Goal: Task Accomplishment & Management: Manage account settings

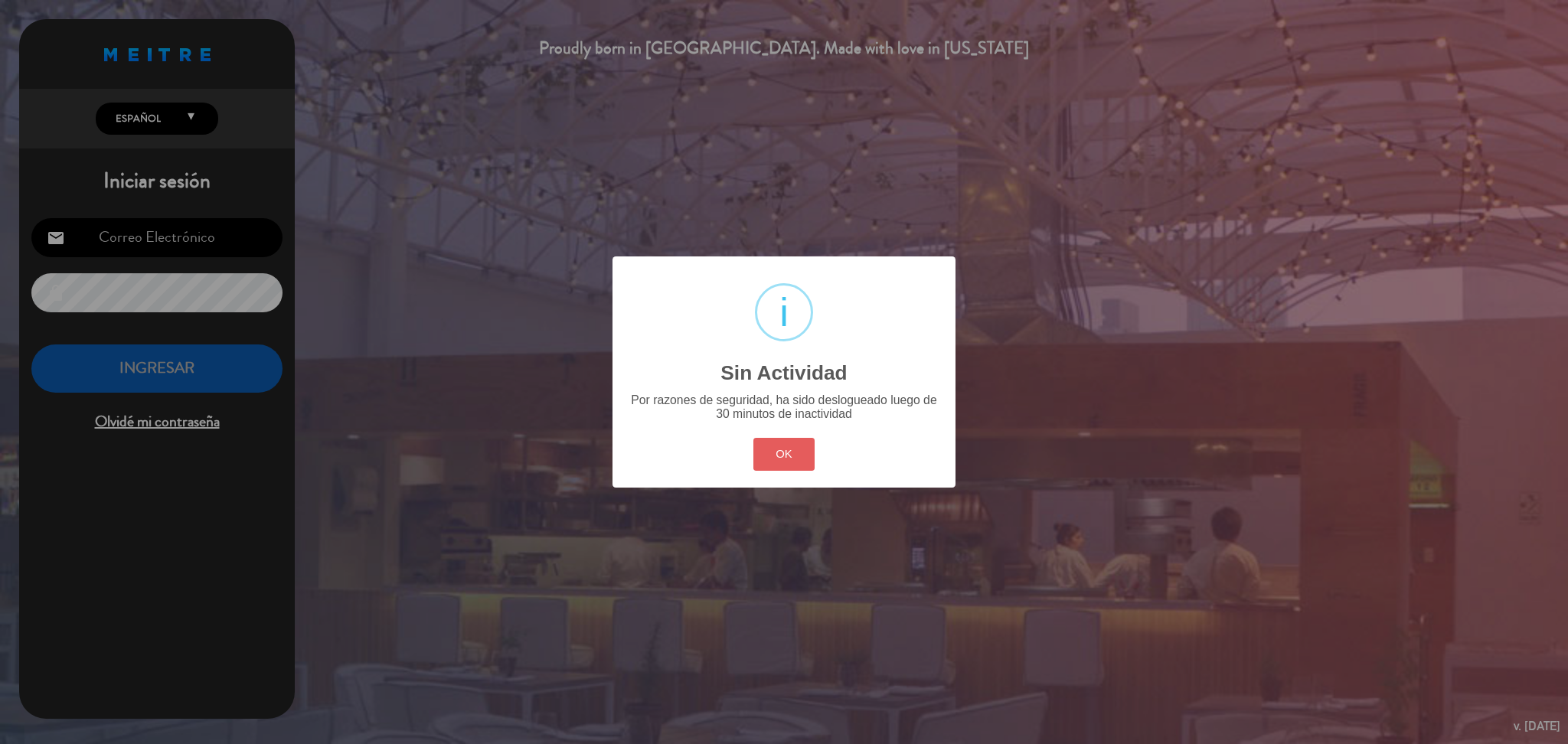
click at [777, 445] on button "OK" at bounding box center [784, 454] width 62 height 33
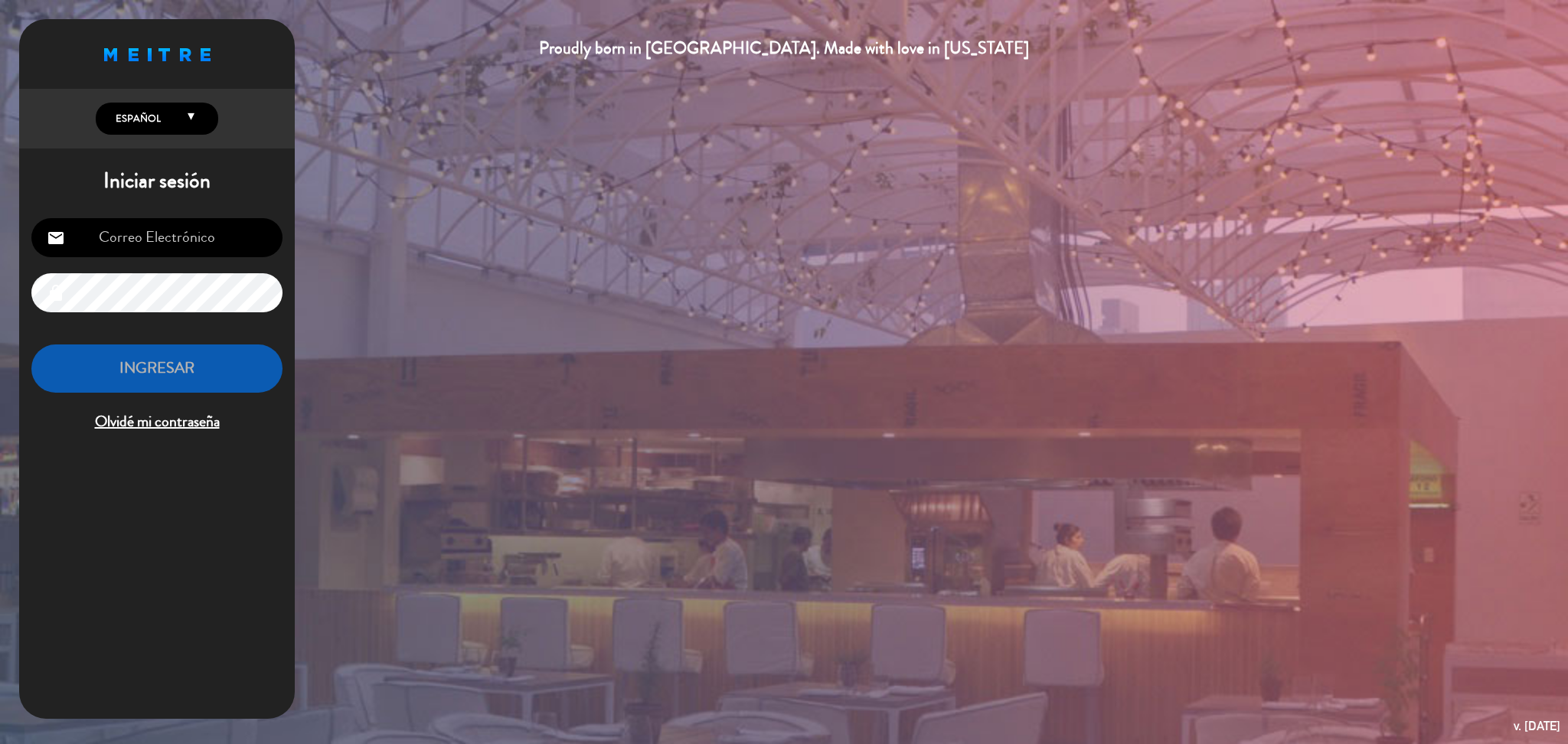
click at [193, 238] on input "email" at bounding box center [157, 238] width 251 height 39
type input "[DOMAIN_NAME][EMAIL_ADDRESS][DOMAIN_NAME]"
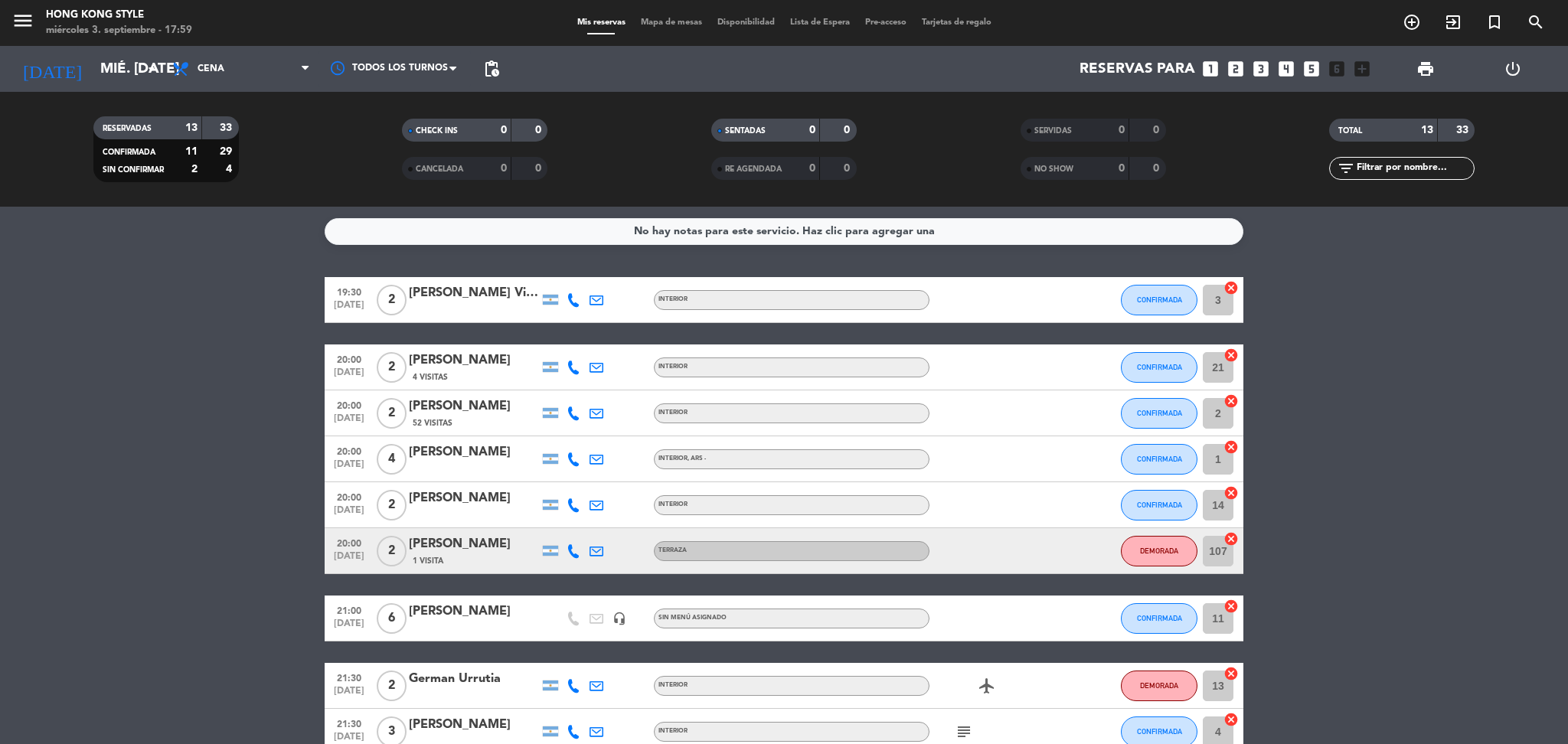
click at [222, 318] on bookings-row "19:30 [DATE] 2 Magdalena Visco Vicario INTERIOR CONFIRMADA 3 cancel 20:00 [DATE…" at bounding box center [784, 618] width 1568 height 682
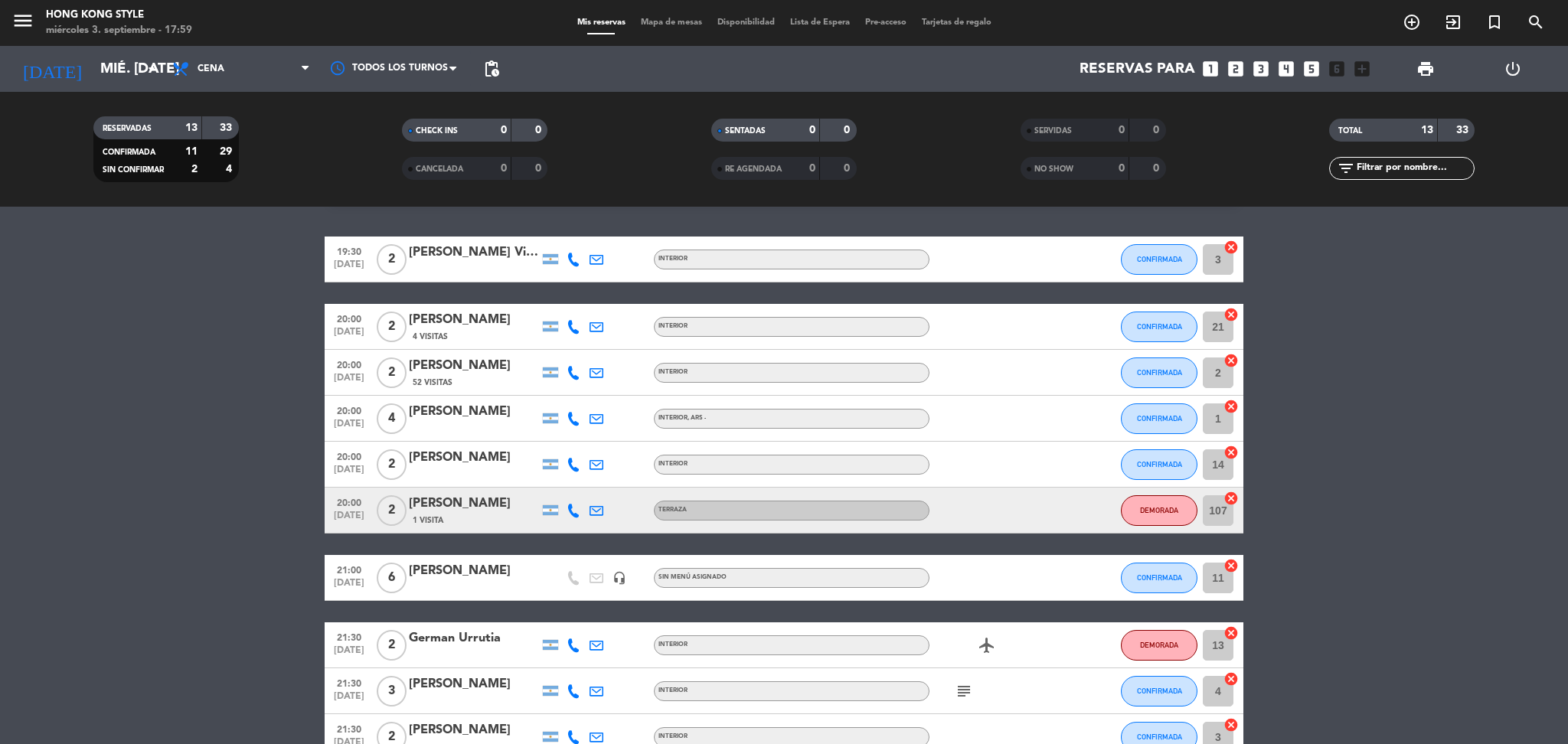
scroll to position [163, 0]
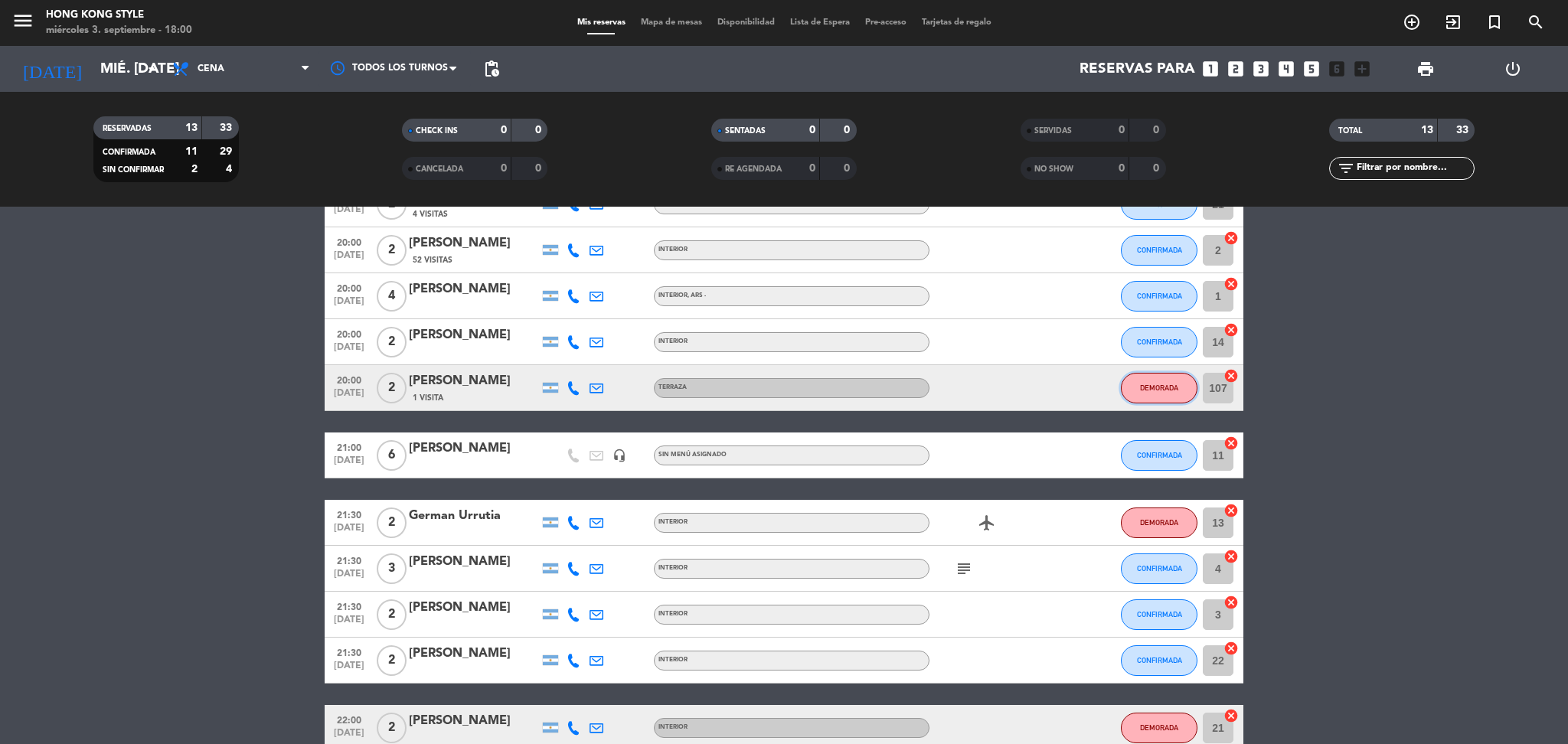
click at [1173, 384] on span "DEMORADA" at bounding box center [1159, 388] width 38 height 9
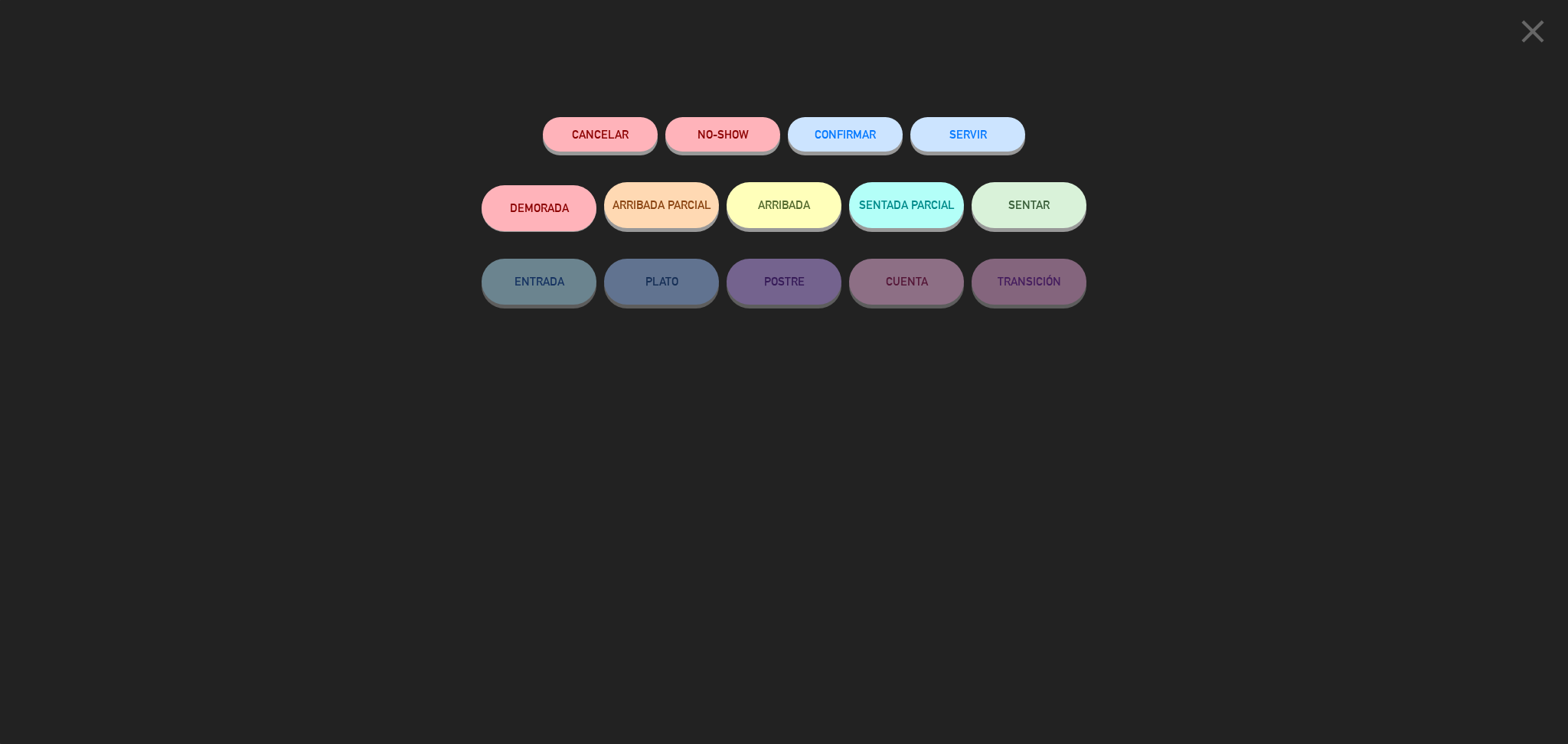
click at [860, 131] on span "CONFIRMAR" at bounding box center [845, 134] width 61 height 13
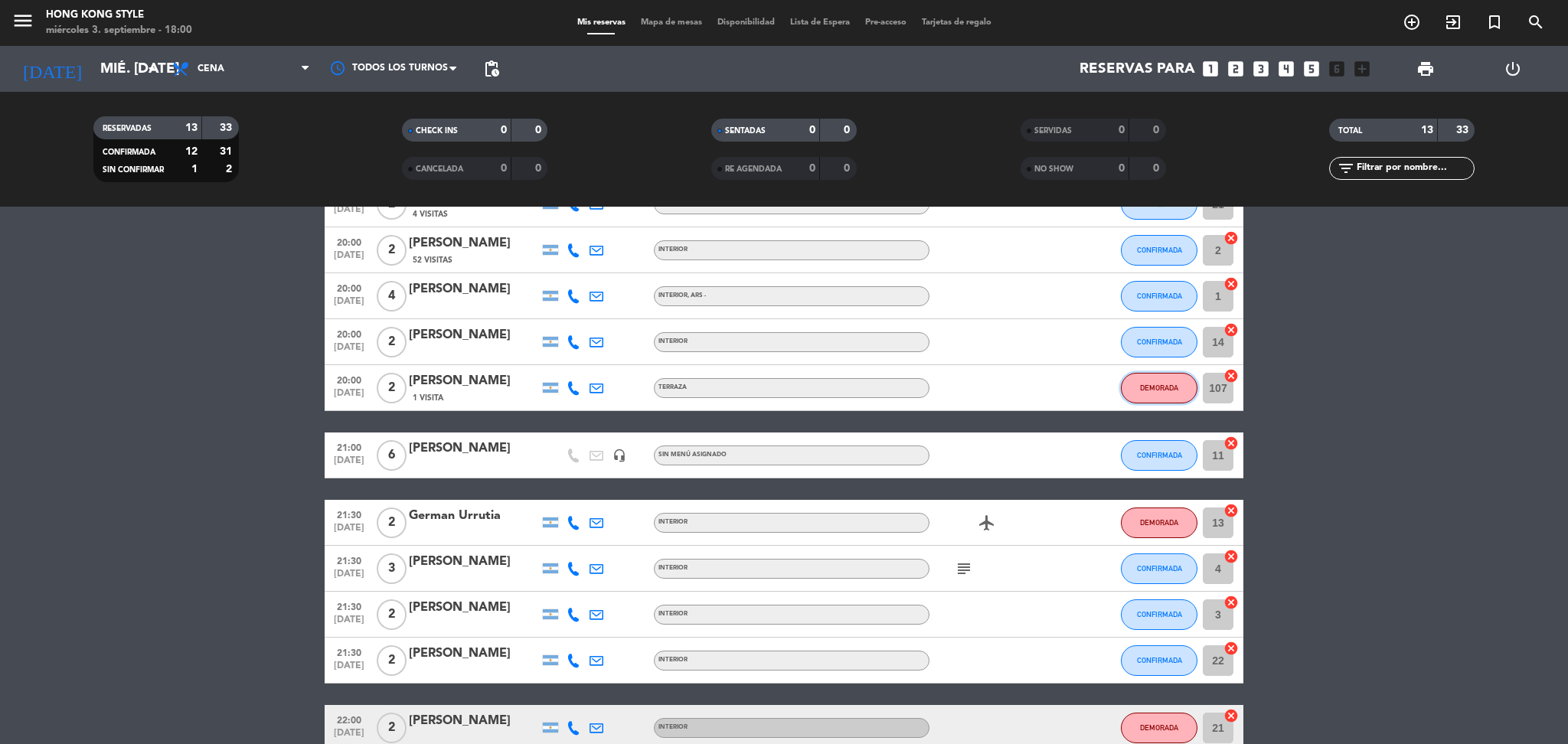
click at [1127, 381] on button "DEMORADA" at bounding box center [1159, 387] width 77 height 30
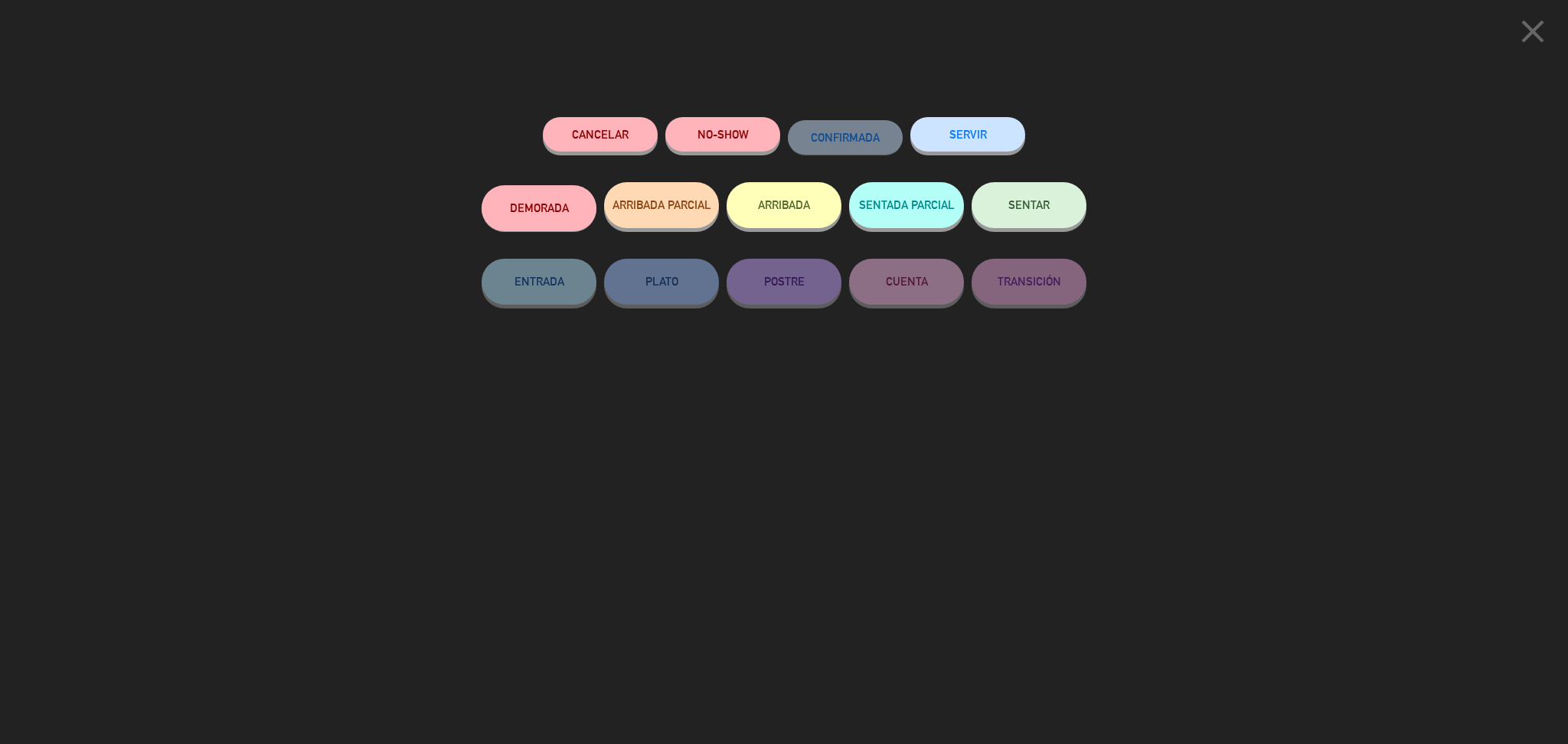
click at [542, 215] on button "DEMORADA" at bounding box center [539, 208] width 115 height 46
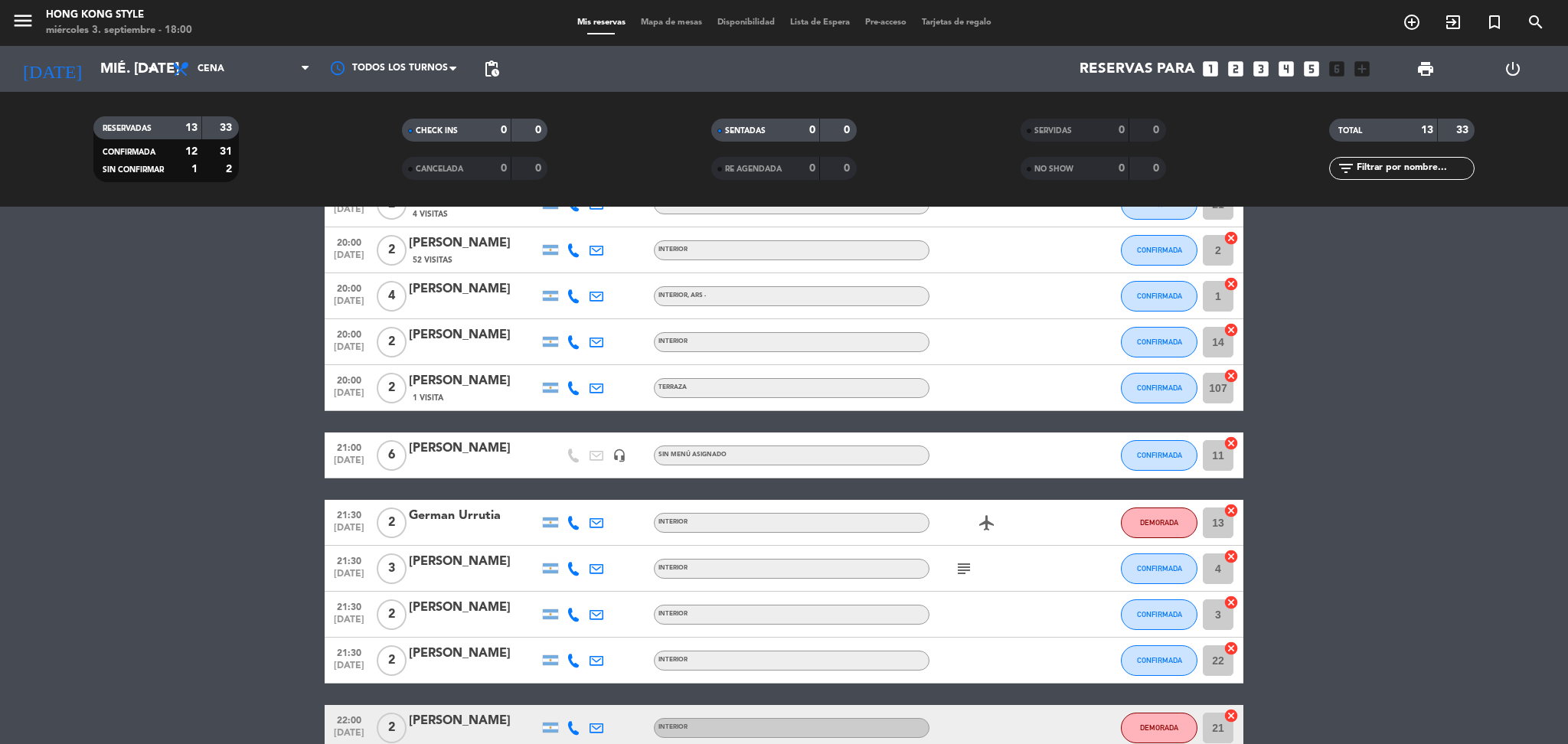
click at [158, 331] on bookings-row "19:30 [DATE] 2 Magdalena Visco Vicario INTERIOR CONFIRMADA 3 cancel 20:00 [DATE…" at bounding box center [784, 455] width 1568 height 682
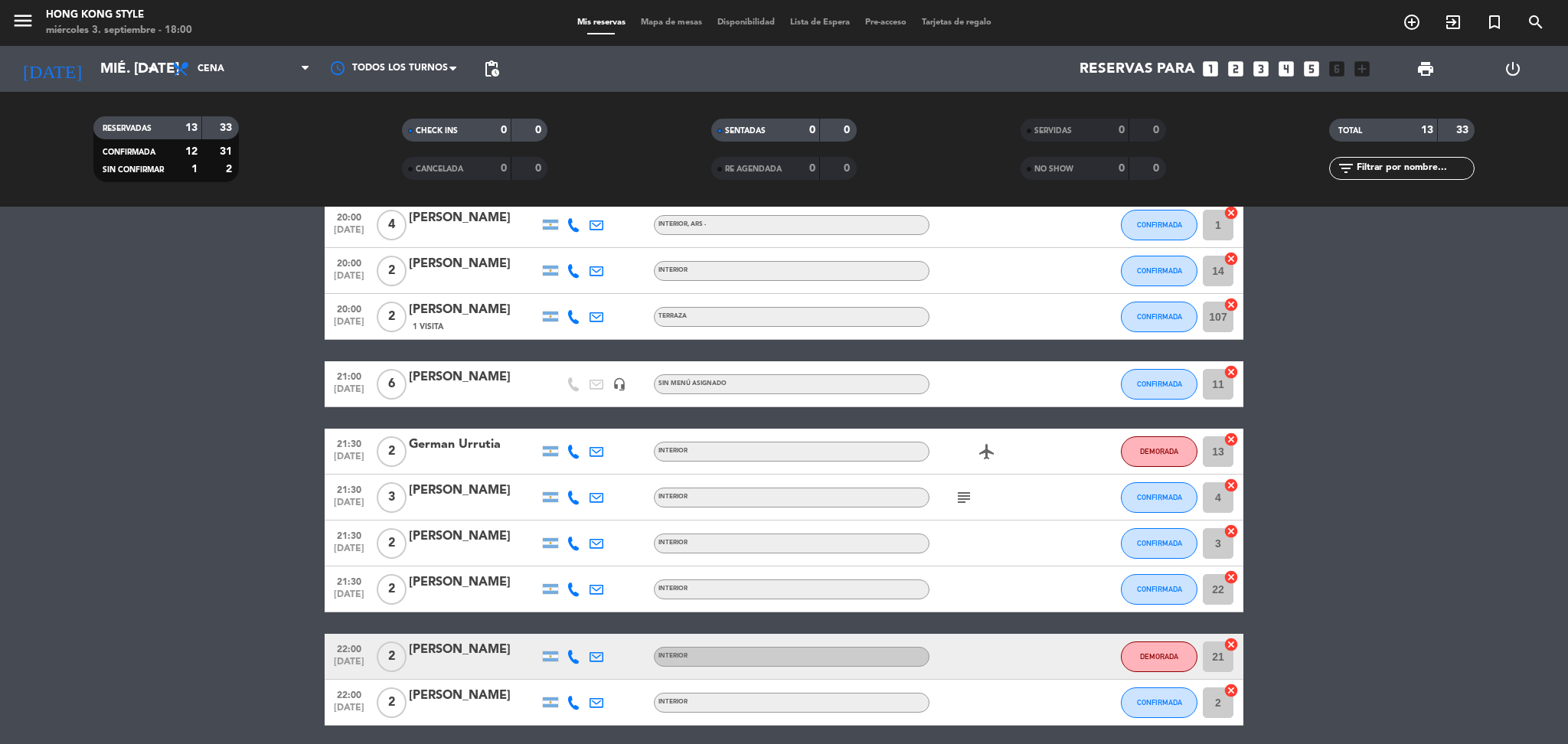
scroll to position [291, 0]
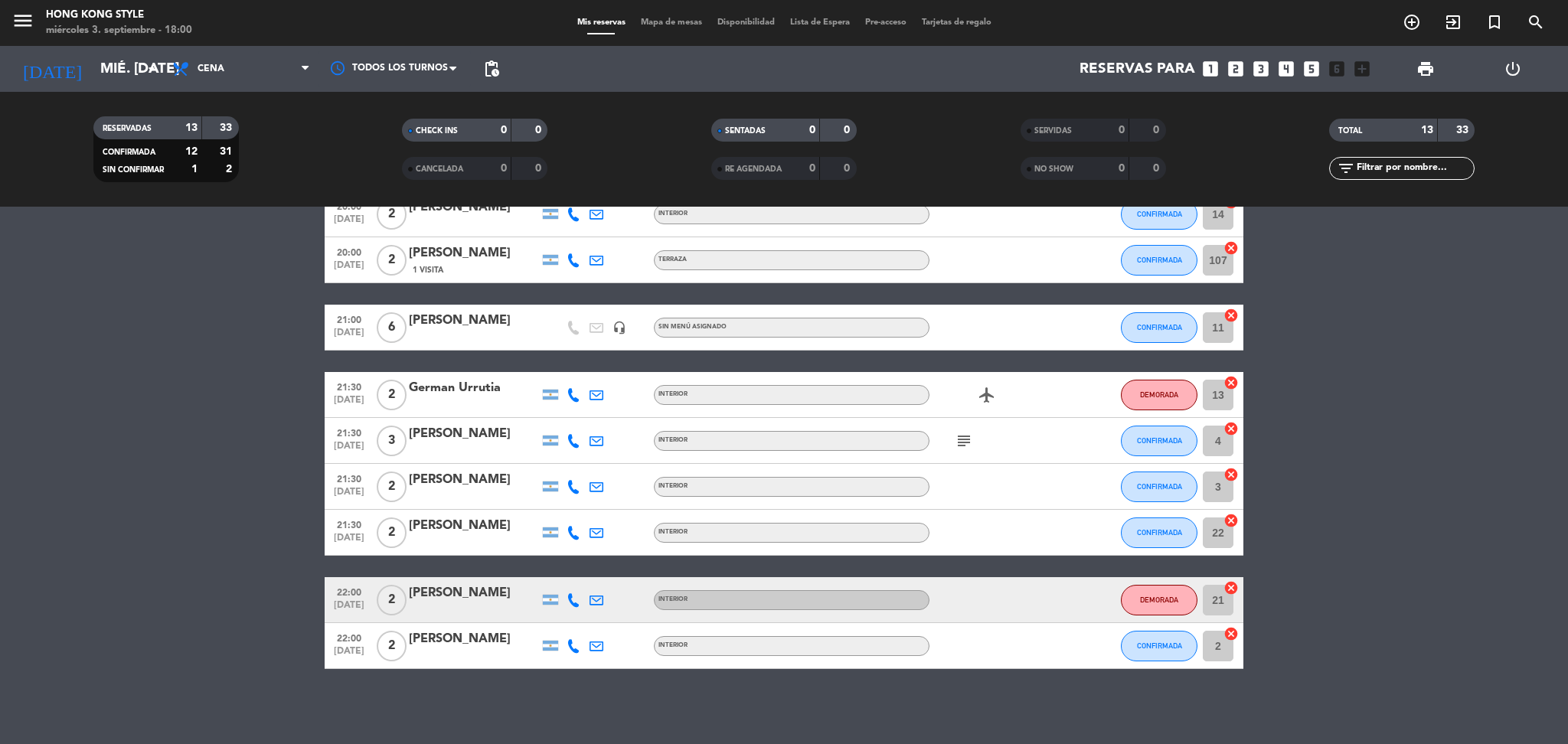
click at [576, 603] on icon at bounding box center [574, 600] width 14 height 14
click at [566, 575] on span "Copiar" at bounding box center [562, 573] width 32 height 16
click at [1153, 585] on button "DEMORADA" at bounding box center [1159, 600] width 77 height 30
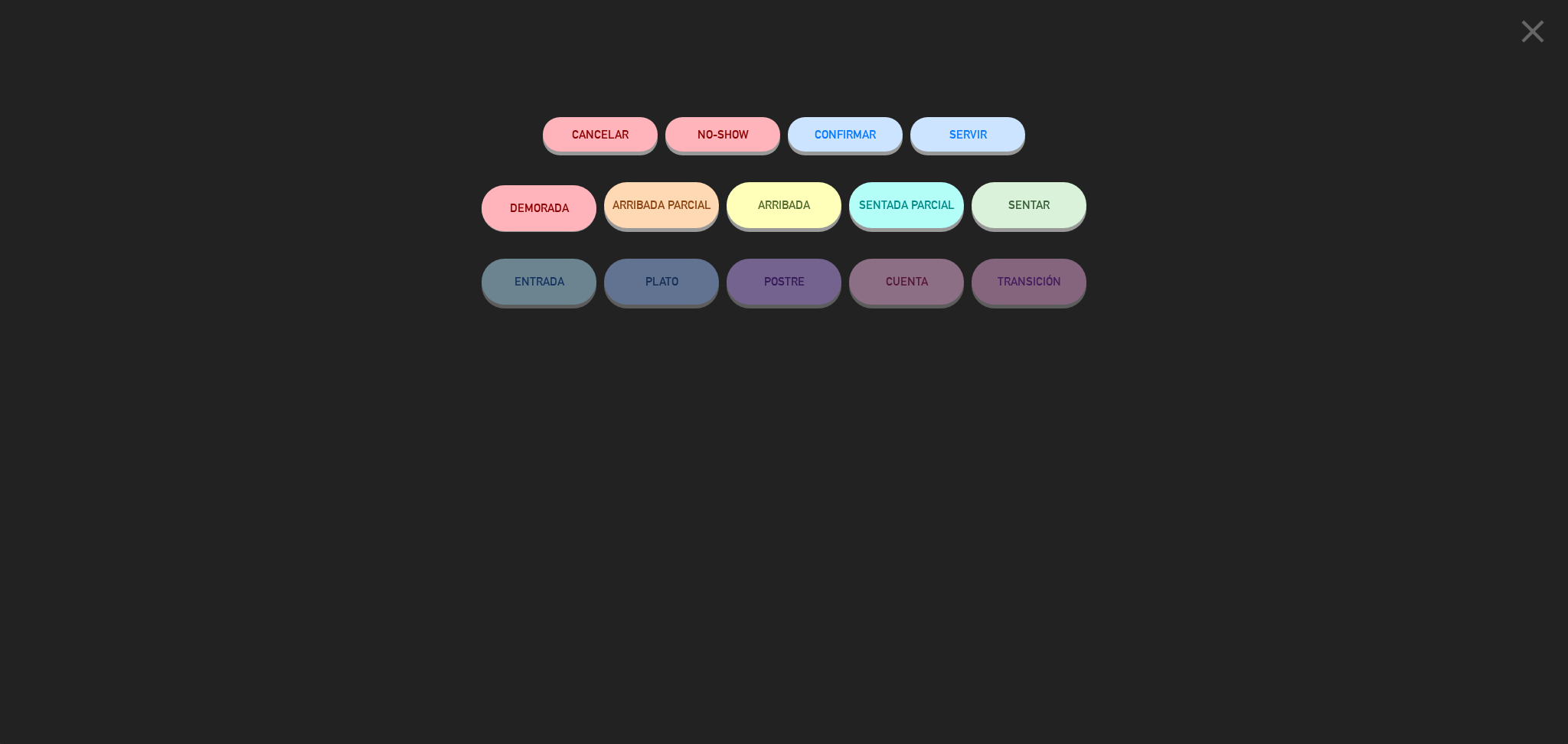
click at [569, 218] on button "DEMORADA" at bounding box center [539, 208] width 115 height 46
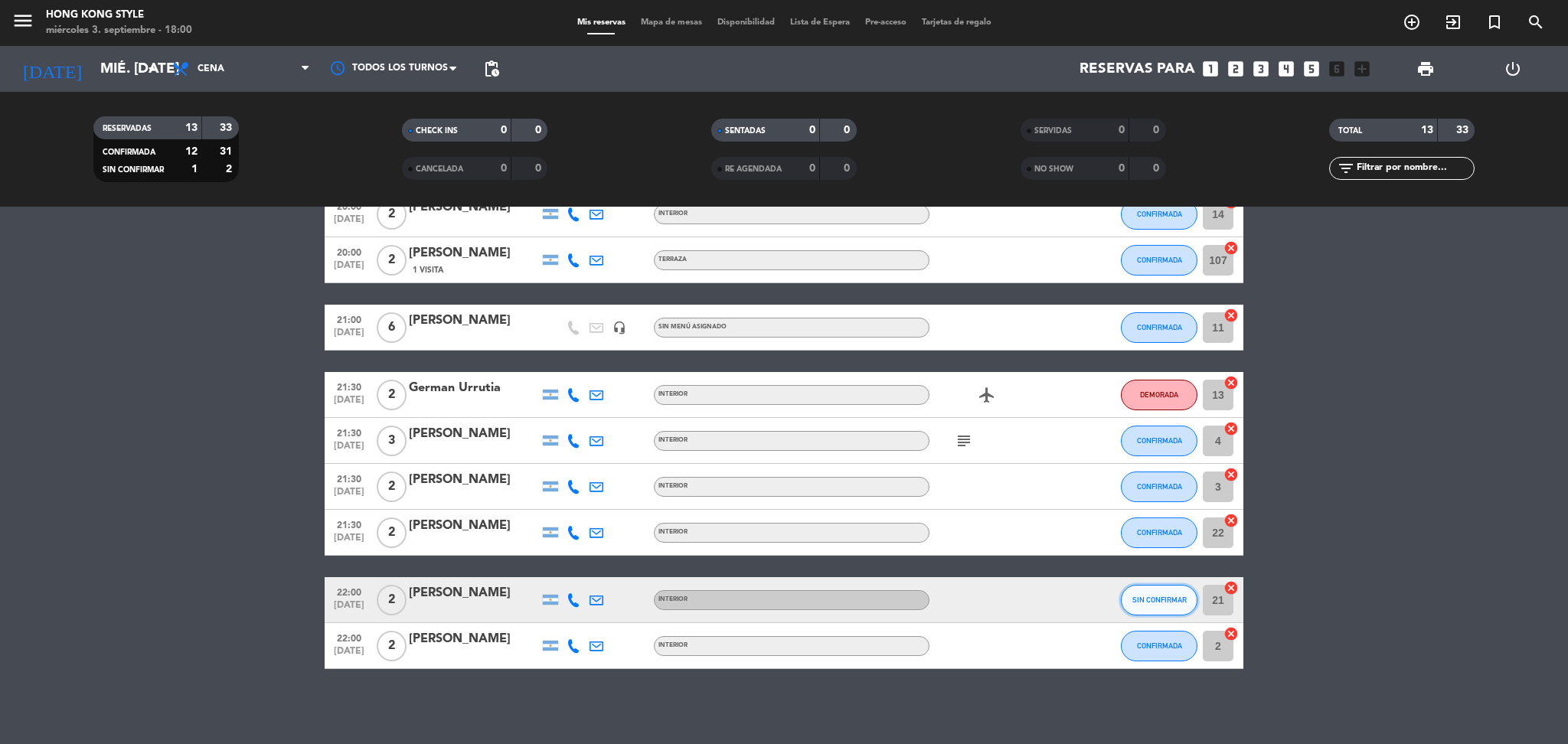
click at [1171, 613] on button "SIN CONFIRMAR" at bounding box center [1159, 600] width 77 height 30
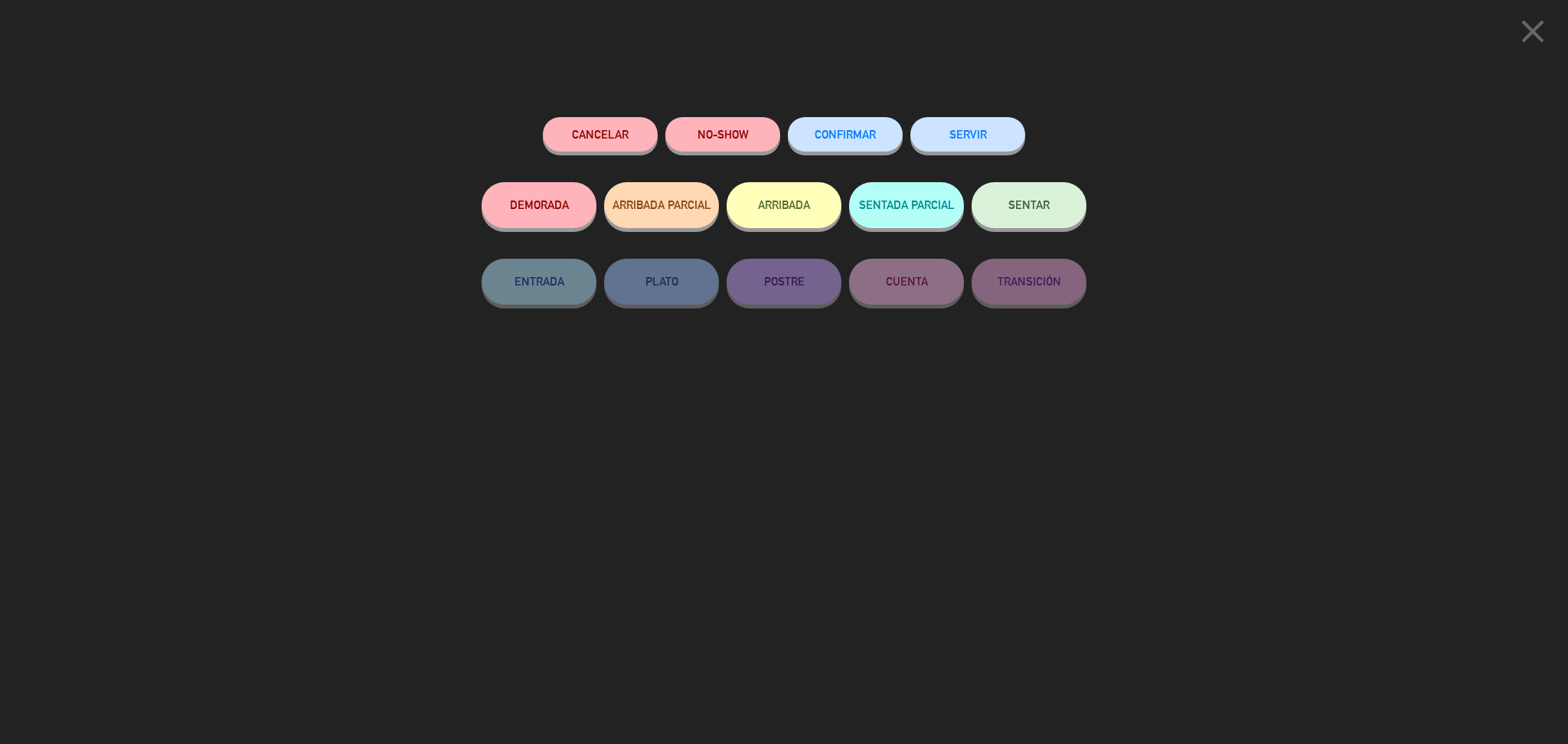
click at [860, 124] on button "CONFIRMAR" at bounding box center [845, 135] width 115 height 35
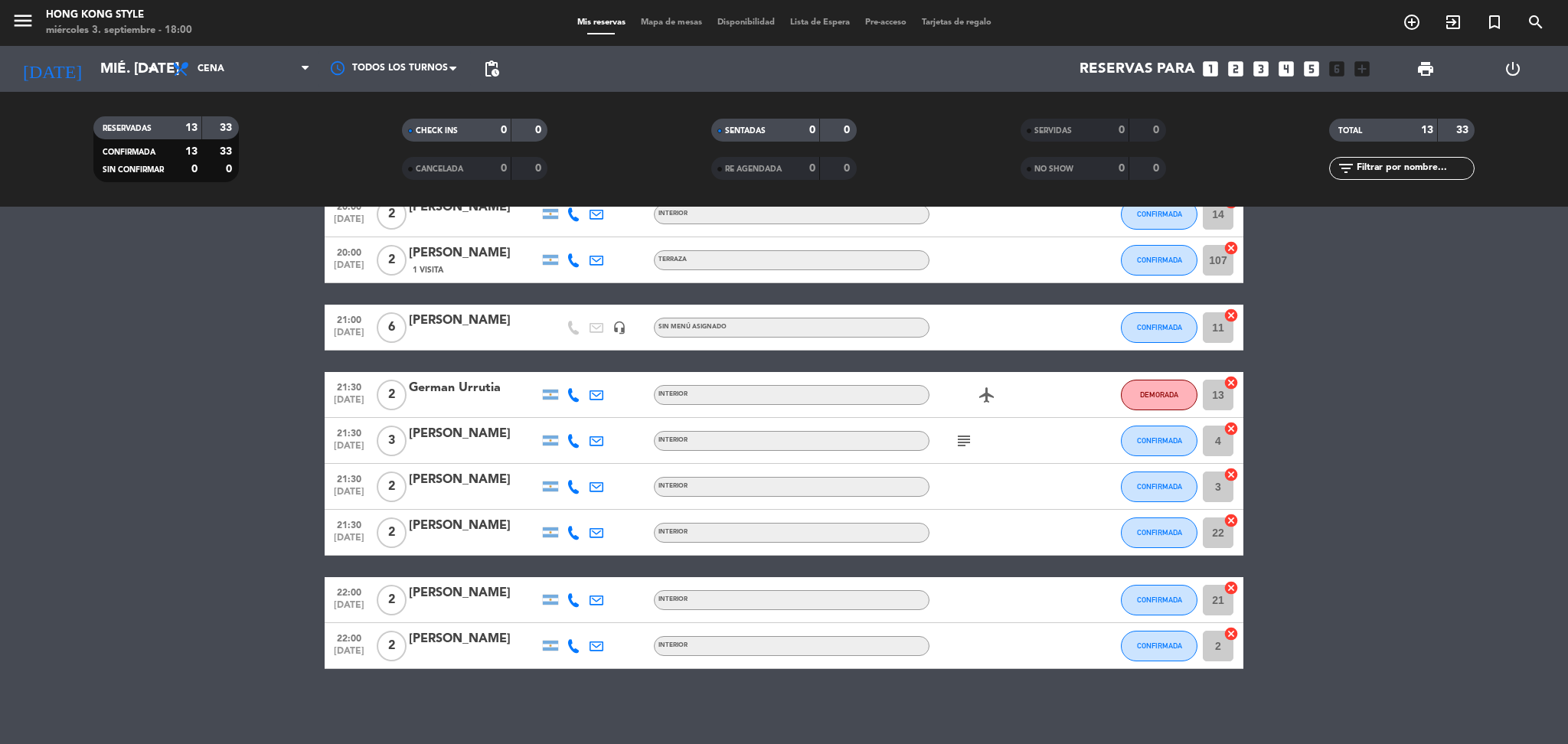
click at [1405, 407] on bookings-row "19:30 [DATE] 2 Magdalena Visco Vicario INTERIOR CONFIRMADA 3 cancel 20:00 [DATE…" at bounding box center [784, 327] width 1568 height 682
click at [569, 398] on icon at bounding box center [574, 395] width 14 height 14
click at [565, 360] on span "Copiar" at bounding box center [562, 368] width 32 height 16
